Goal: Information Seeking & Learning: Learn about a topic

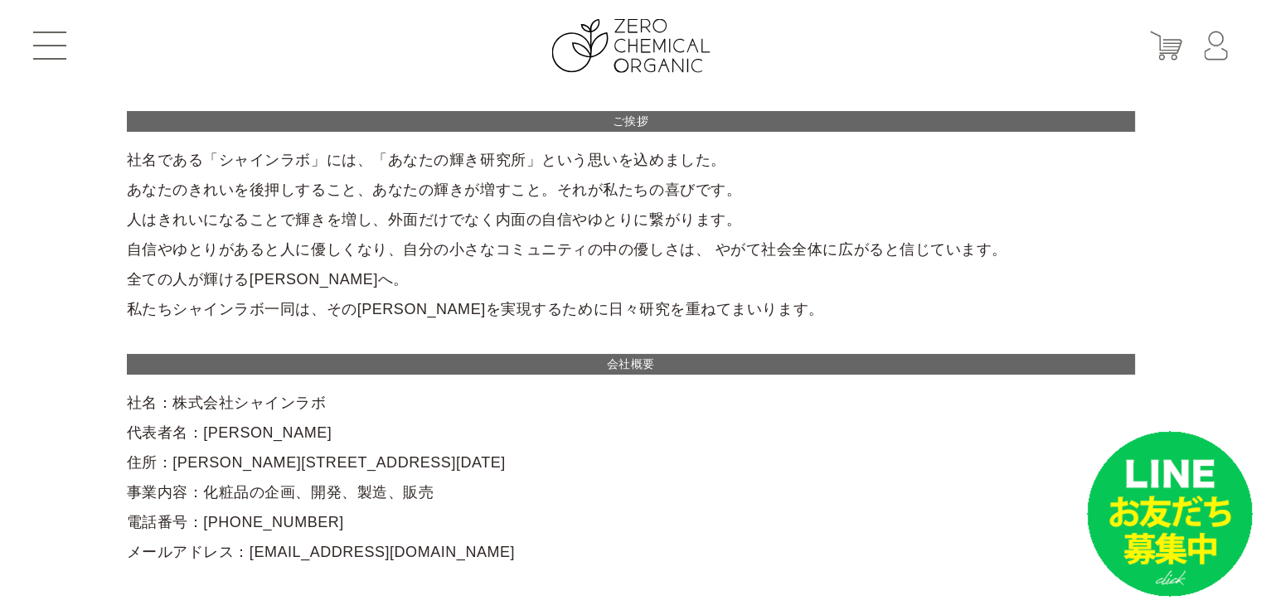
click at [46, 58] on span at bounding box center [49, 59] width 33 height 2
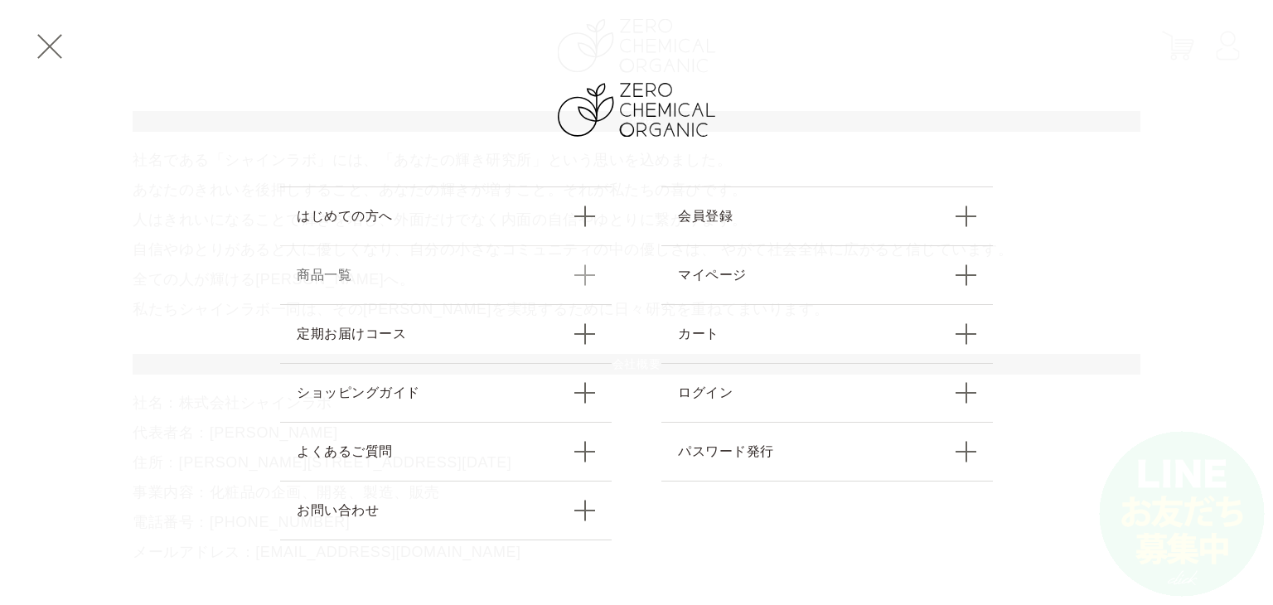
click at [431, 266] on link "商品一覧" at bounding box center [446, 274] width 332 height 59
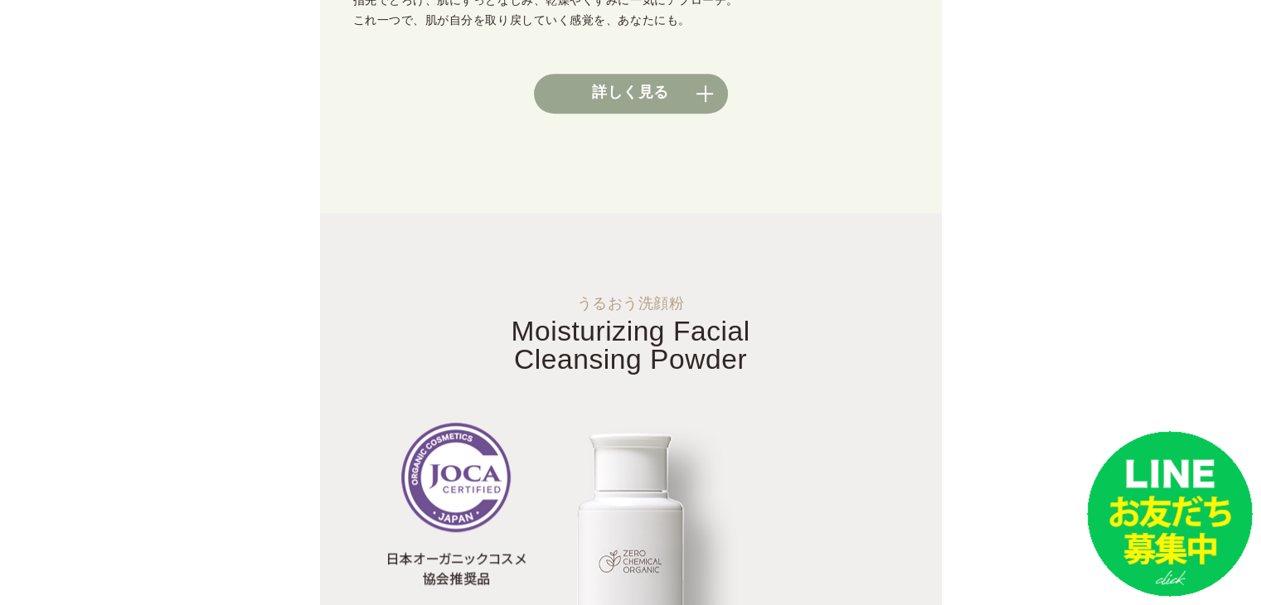
scroll to position [851, 0]
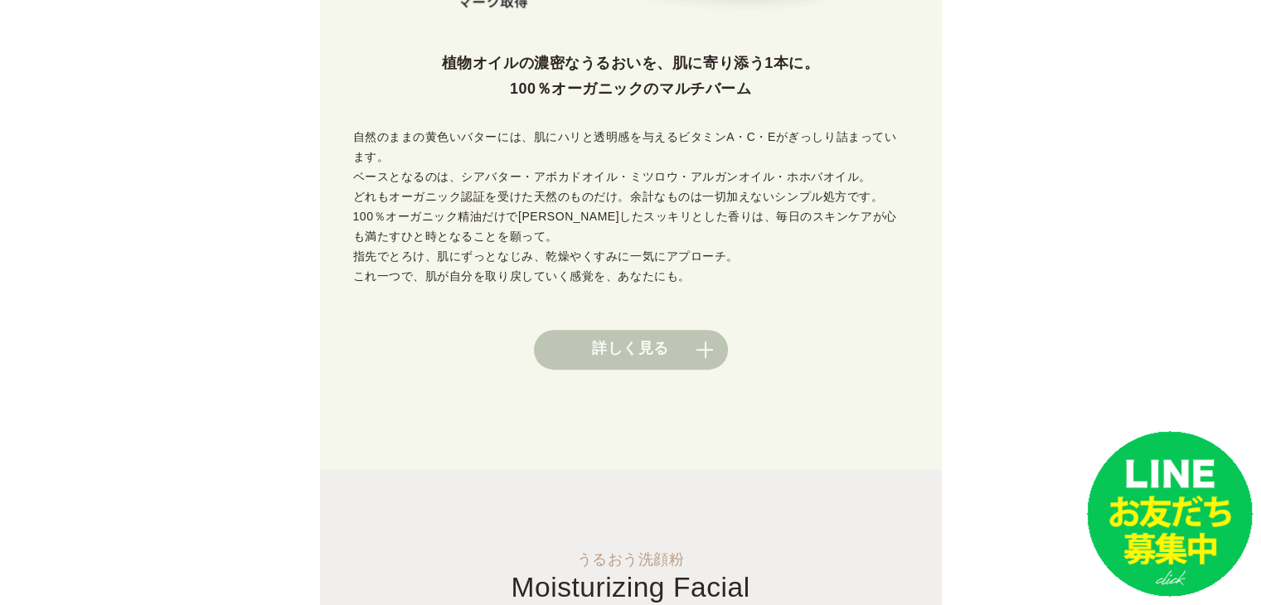
click at [623, 330] on link "詳しく見る" at bounding box center [631, 350] width 194 height 40
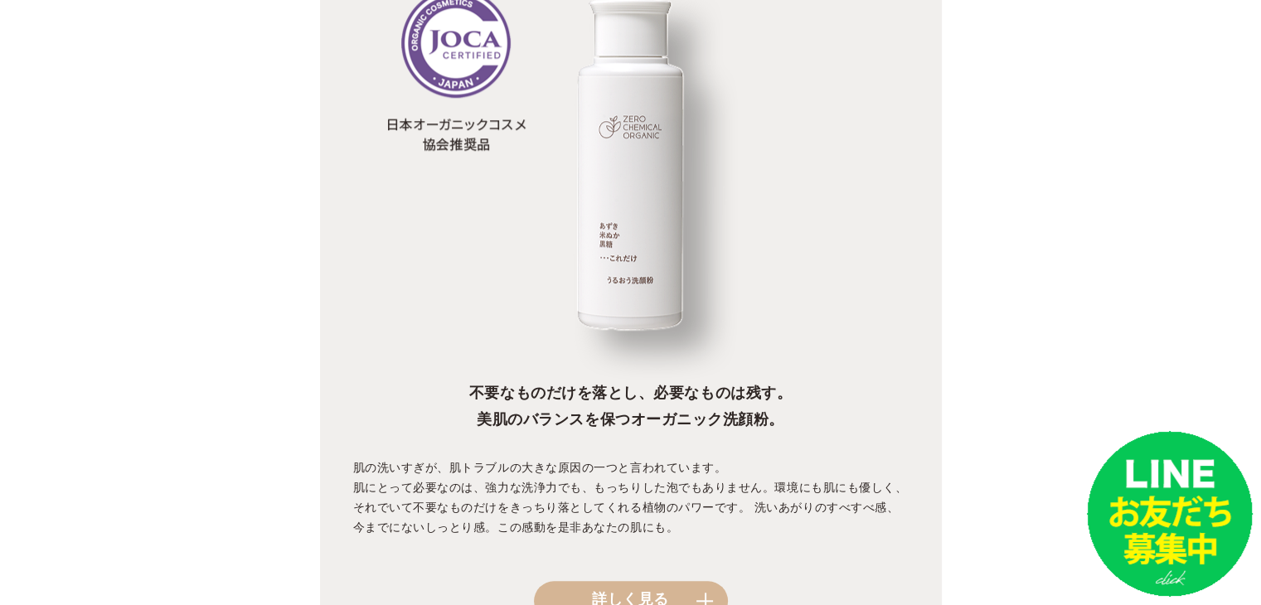
scroll to position [1542, 0]
click at [653, 581] on link "詳しく見る" at bounding box center [631, 601] width 194 height 40
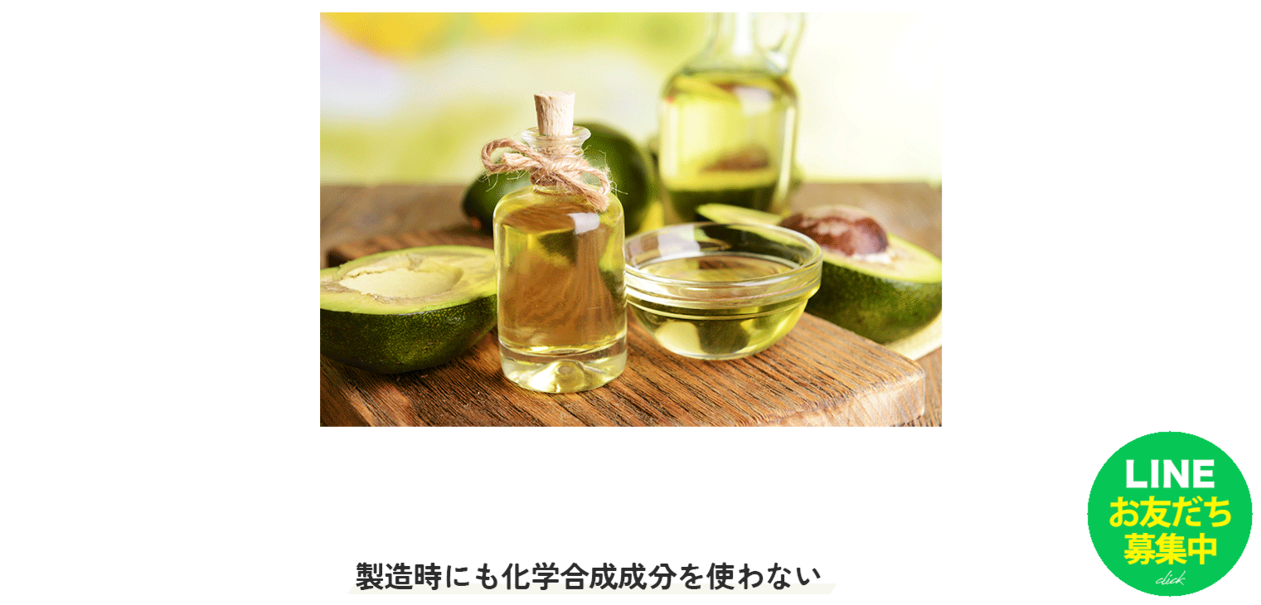
scroll to position [5000, 0]
